Goal: Task Accomplishment & Management: Use online tool/utility

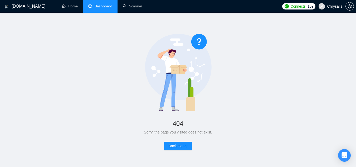
click at [108, 4] on link "Dashboard" at bounding box center [100, 6] width 24 height 4
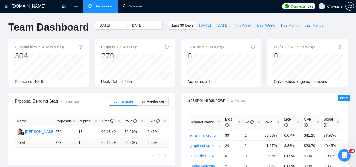
click at [241, 25] on span "This Week" at bounding box center [242, 25] width 17 height 6
type input "[DATE]"
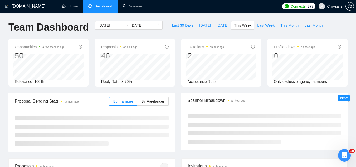
scroll to position [26, 0]
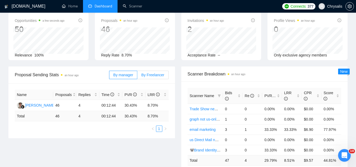
click at [158, 76] on span "By Freelancer" at bounding box center [152, 75] width 23 height 4
click at [137, 76] on input "By Freelancer" at bounding box center [137, 76] width 0 height 0
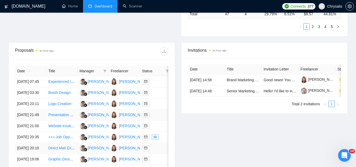
scroll to position [158, 0]
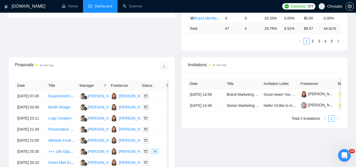
click at [333, 9] on span "Chrysalis" at bounding box center [330, 6] width 30 height 17
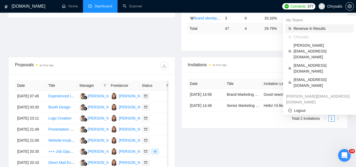
click at [311, 31] on span "Revenue in Results" at bounding box center [321, 29] width 57 height 6
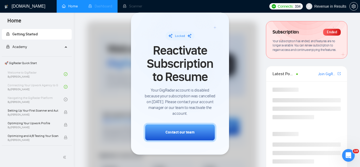
click at [321, 11] on span "Revenue in Results" at bounding box center [325, 6] width 47 height 17
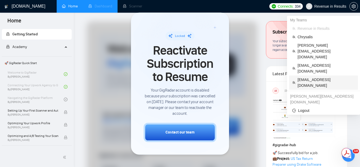
click at [312, 77] on span "[EMAIL_ADDRESS][DOMAIN_NAME]" at bounding box center [325, 83] width 57 height 12
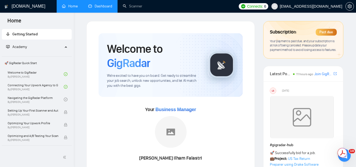
click at [108, 7] on link "Dashboard" at bounding box center [100, 6] width 24 height 4
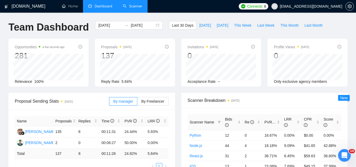
click at [133, 7] on link "Scanner" at bounding box center [132, 6] width 19 height 4
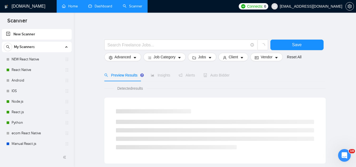
click at [73, 4] on link "Home" at bounding box center [70, 6] width 16 height 4
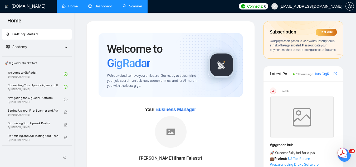
click at [96, 8] on link "Dashboard" at bounding box center [100, 6] width 24 height 4
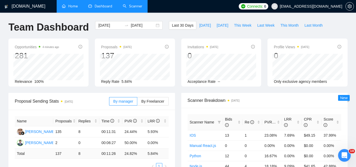
scroll to position [26, 0]
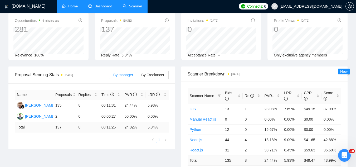
click at [135, 8] on link "Scanner" at bounding box center [132, 6] width 19 height 4
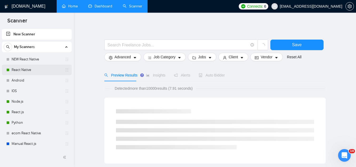
click at [43, 66] on link "React Native" at bounding box center [37, 70] width 50 height 11
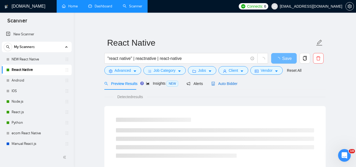
click at [231, 82] on span "Auto Bidder" at bounding box center [224, 83] width 26 height 4
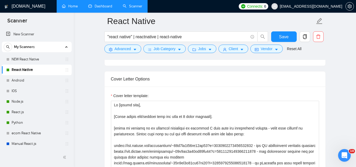
scroll to position [606, 0]
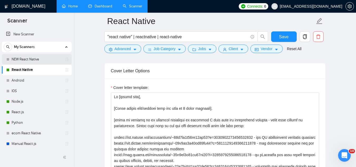
click at [41, 59] on link "NEW React Native" at bounding box center [37, 59] width 50 height 11
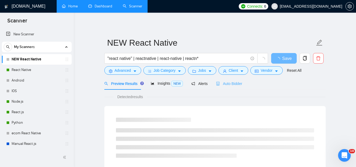
click at [229, 80] on div "Auto Bidder" at bounding box center [229, 83] width 26 height 12
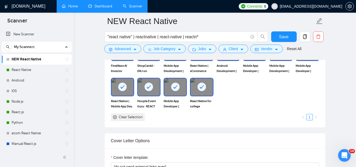
scroll to position [606, 0]
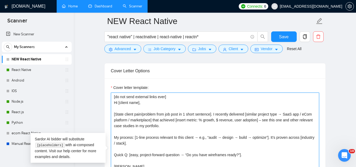
drag, startPoint x: 258, startPoint y: 120, endPoint x: 129, endPoint y: 127, distance: 129.5
click at [132, 128] on textarea "[do not send external links ever] Hi [client name], [State client pain/problem …" at bounding box center [215, 151] width 208 height 118
click at [112, 116] on textarea "[do not send external links ever] Hi [client name], [State client pain/problem …" at bounding box center [215, 151] width 208 height 118
click at [114, 115] on textarea "[do not send external links ever] Hi [client name], [State client pain/problem …" at bounding box center [215, 151] width 208 height 118
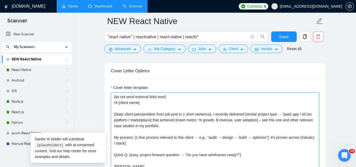
click at [114, 115] on textarea "[do not send external links ever] Hi [client name], [State client pain/problem …" at bounding box center [215, 151] width 208 height 118
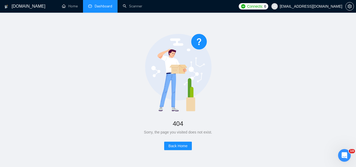
click at [102, 5] on link "Dashboard" at bounding box center [100, 6] width 24 height 4
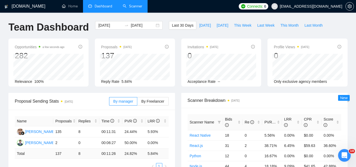
click at [139, 8] on link "Scanner" at bounding box center [132, 6] width 19 height 4
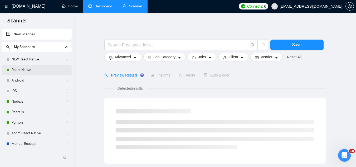
click at [37, 72] on link "React Native" at bounding box center [37, 70] width 50 height 11
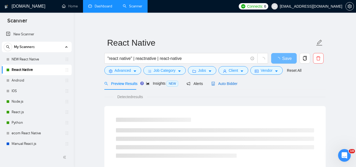
click at [220, 84] on span "Auto Bidder" at bounding box center [224, 83] width 26 height 4
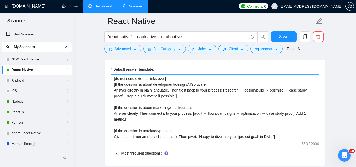
scroll to position [842, 0]
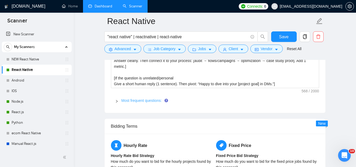
click at [149, 100] on link "Most frequent questions:" at bounding box center [141, 100] width 40 height 4
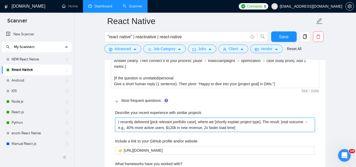
click at [145, 120] on projects "I recently delivered [pick relevant portfolio case], where we [shortly explain …" at bounding box center [215, 124] width 200 height 14
